Goal: Transaction & Acquisition: Purchase product/service

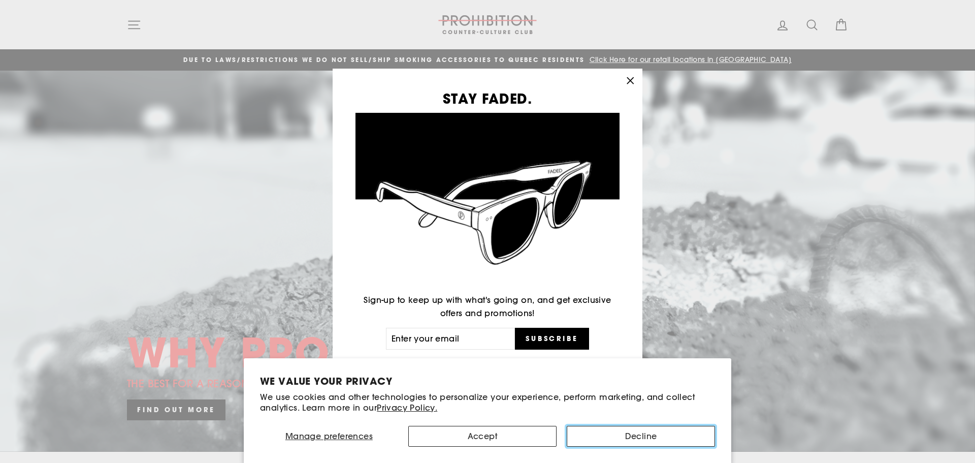
click at [682, 429] on button "Decline" at bounding box center [641, 436] width 148 height 21
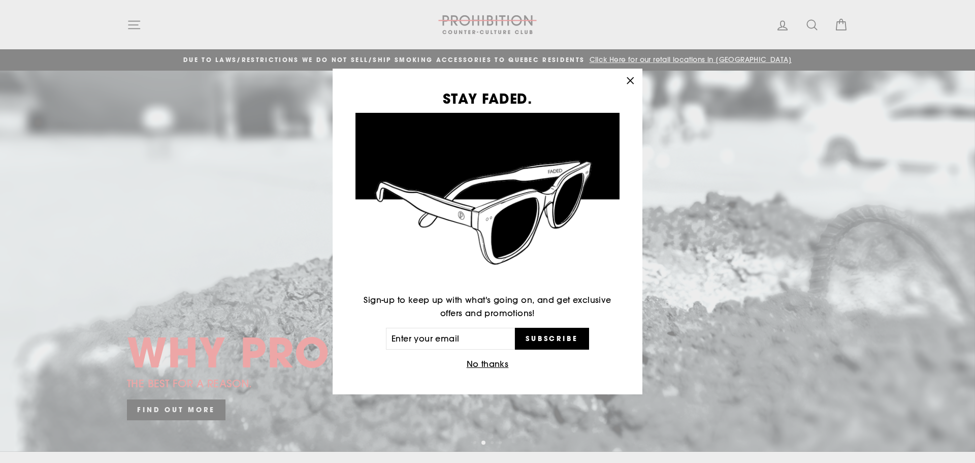
click at [629, 79] on icon "button" at bounding box center [630, 81] width 6 height 6
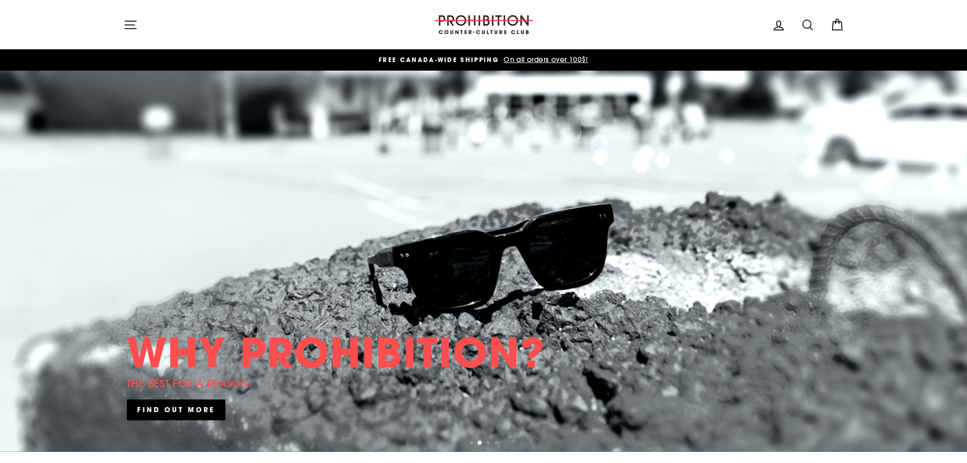
click at [128, 23] on icon "button" at bounding box center [130, 25] width 14 height 14
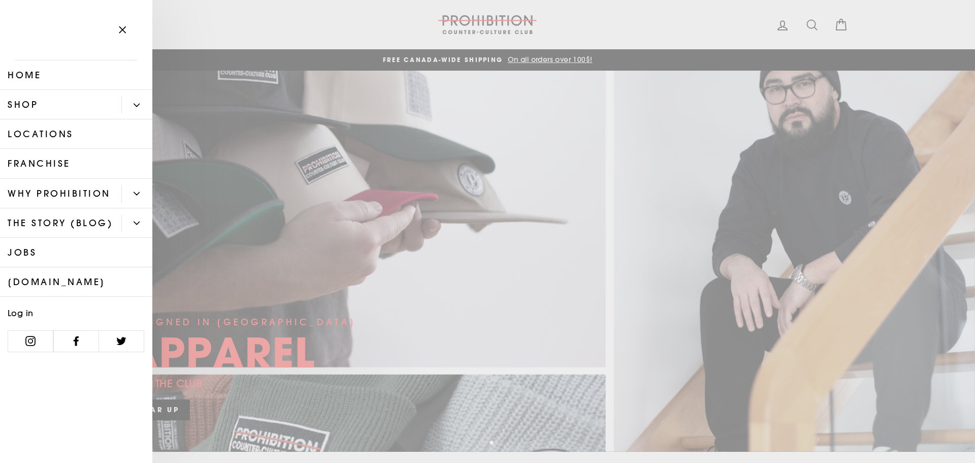
click at [145, 102] on button "Primary" at bounding box center [136, 105] width 31 height 18
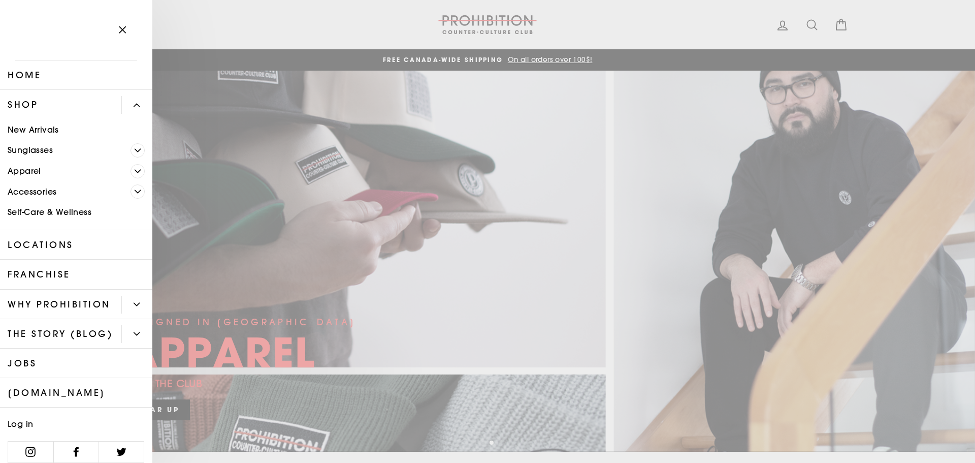
click at [137, 190] on span "Primary" at bounding box center [138, 191] width 14 height 14
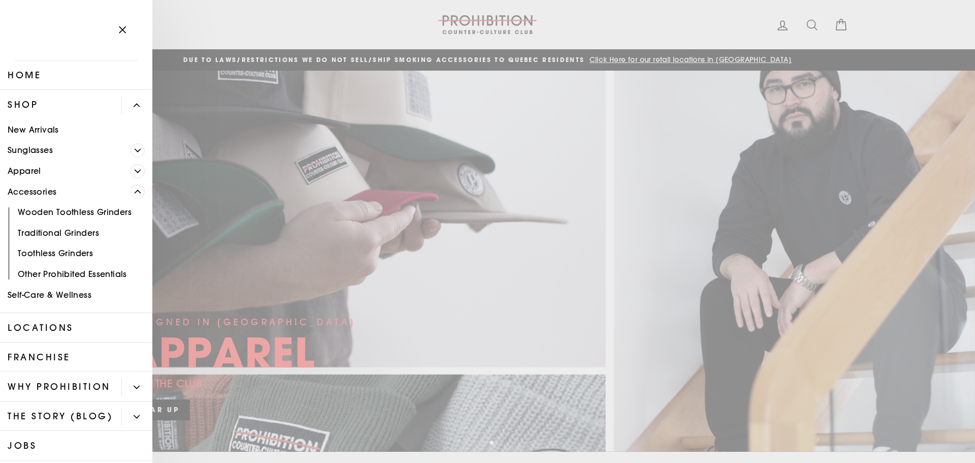
click at [135, 173] on icon "Primary" at bounding box center [138, 171] width 6 height 6
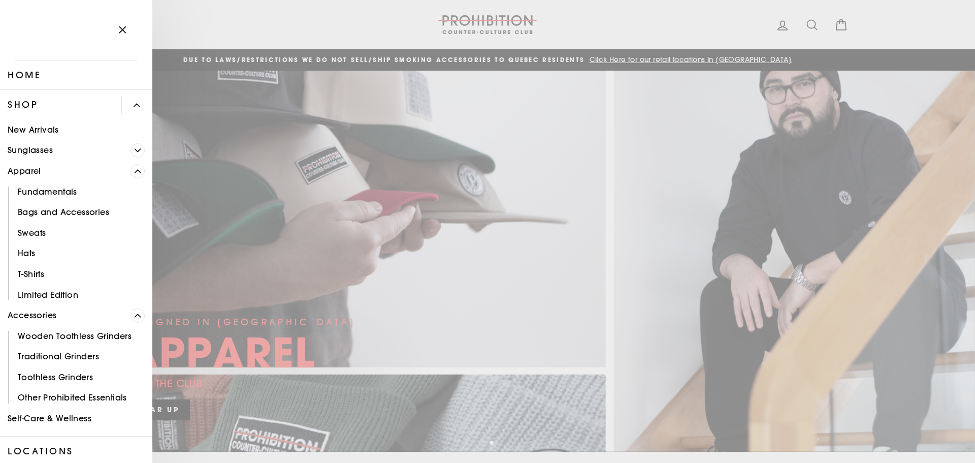
click at [53, 212] on link "Bags and Accessories" at bounding box center [76, 212] width 152 height 21
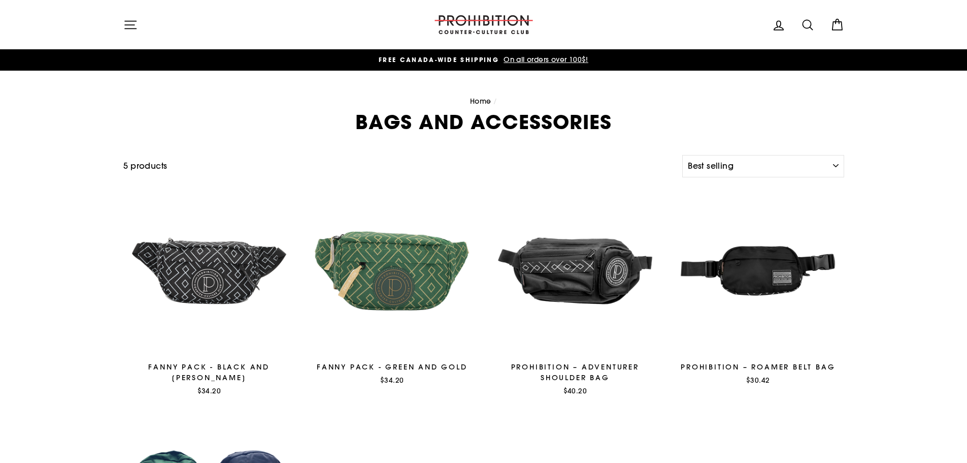
select select "best-selling"
click at [149, 24] on div "Site navigation" at bounding box center [270, 24] width 295 height 29
click at [137, 32] on button "Site navigation" at bounding box center [130, 25] width 26 height 22
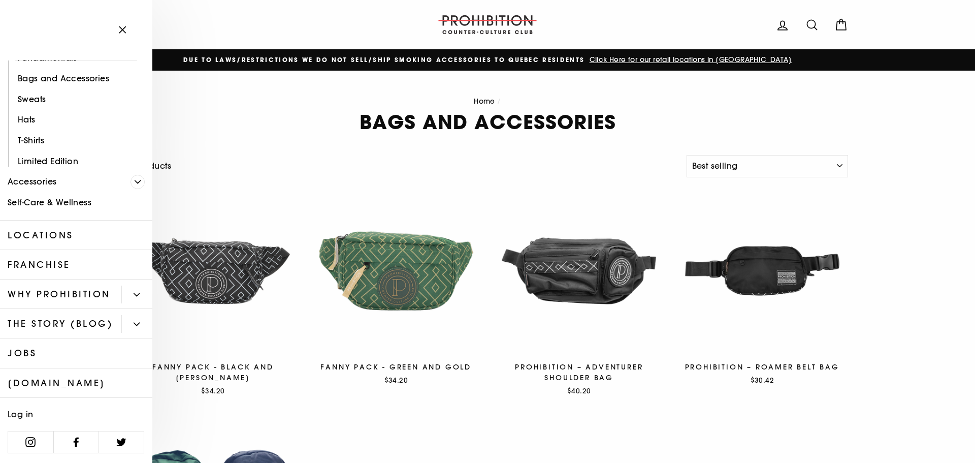
scroll to position [162, 0]
click at [75, 382] on link "[DOMAIN_NAME]" at bounding box center [76, 382] width 152 height 29
